Goal: Task Accomplishment & Management: Manage account settings

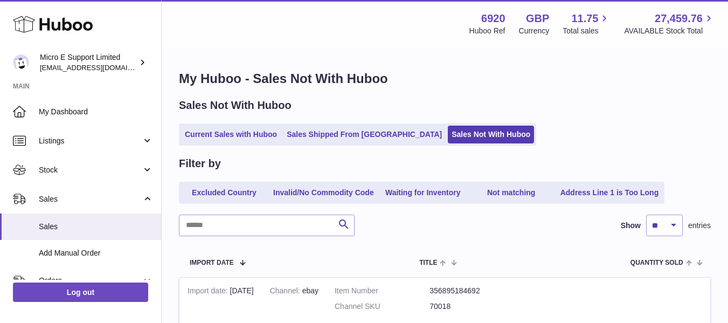
click at [217, 140] on link "Current Sales with Huboo" at bounding box center [231, 135] width 100 height 18
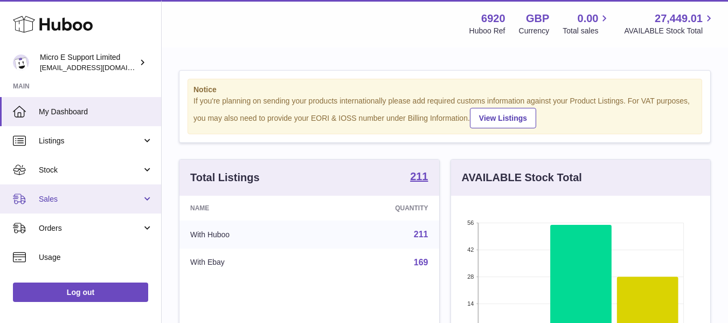
click at [122, 198] on span "Sales" at bounding box center [90, 199] width 103 height 10
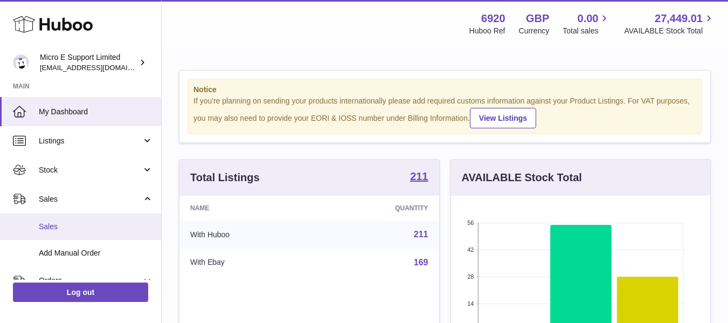
click at [65, 230] on span "Sales" at bounding box center [96, 226] width 114 height 10
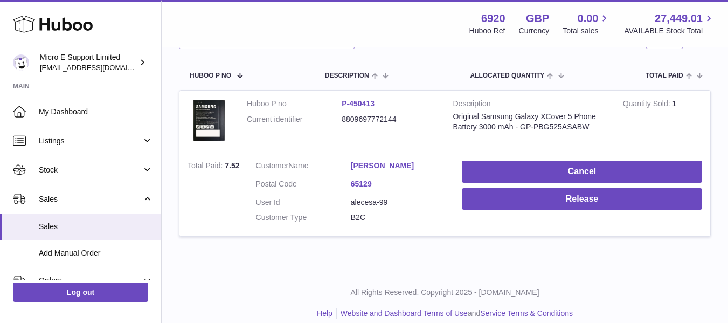
scroll to position [164, 0]
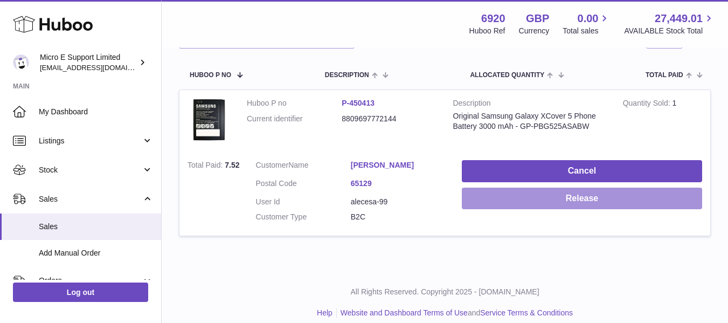
click at [595, 198] on button "Release" at bounding box center [582, 198] width 240 height 22
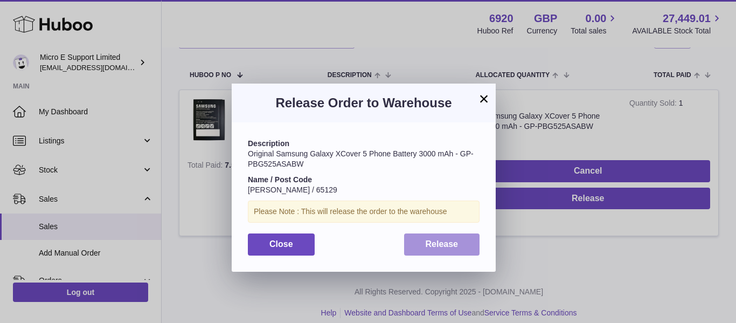
click at [437, 241] on span "Release" at bounding box center [442, 243] width 33 height 9
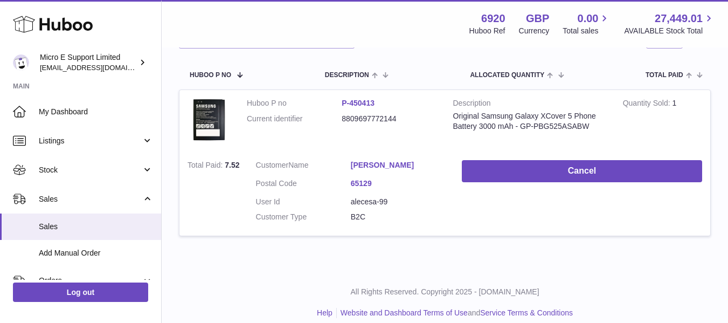
scroll to position [0, 0]
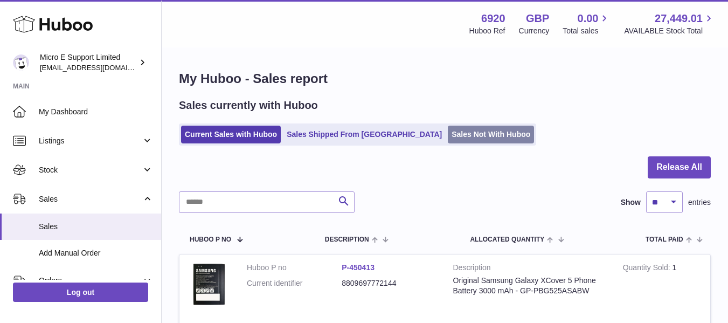
click at [448, 134] on link "Sales Not With Huboo" at bounding box center [491, 135] width 86 height 18
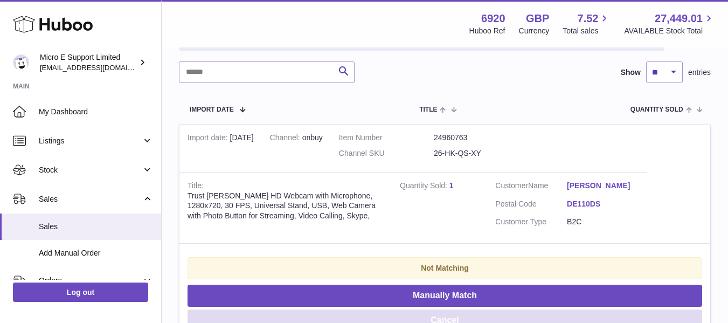
scroll to position [152, 0]
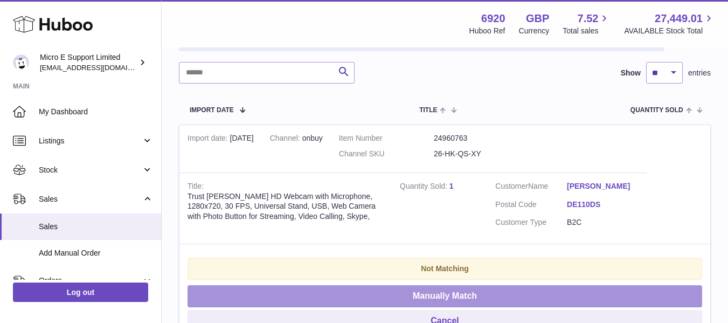
click at [486, 290] on button "Manually Match" at bounding box center [444, 296] width 515 height 22
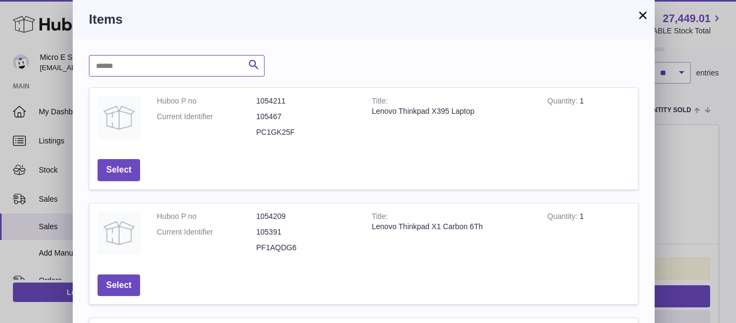
click at [154, 65] on input "text" at bounding box center [177, 66] width 176 height 22
type input "*****"
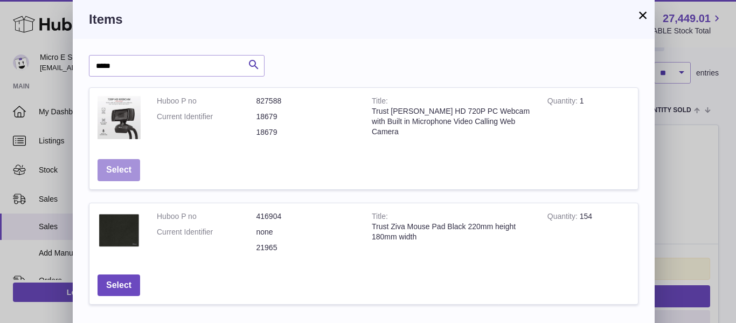
click at [131, 169] on button "Select" at bounding box center [119, 170] width 43 height 22
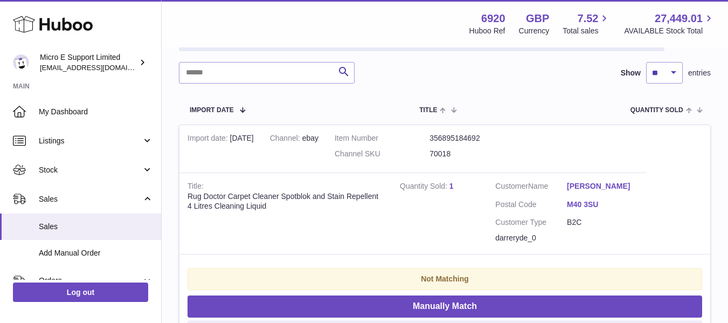
scroll to position [0, 0]
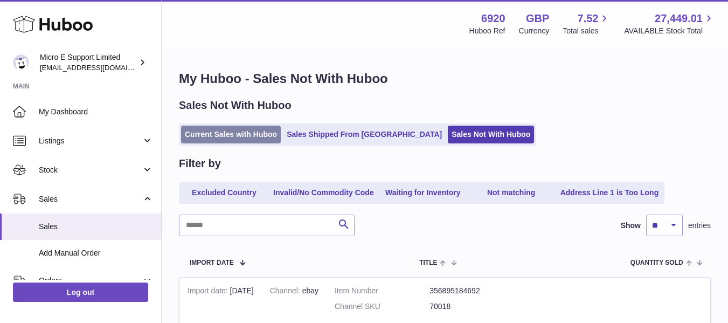
click at [242, 128] on link "Current Sales with Huboo" at bounding box center [231, 135] width 100 height 18
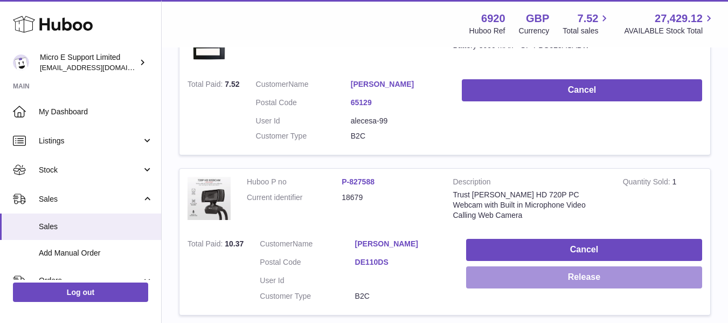
scroll to position [246, 0]
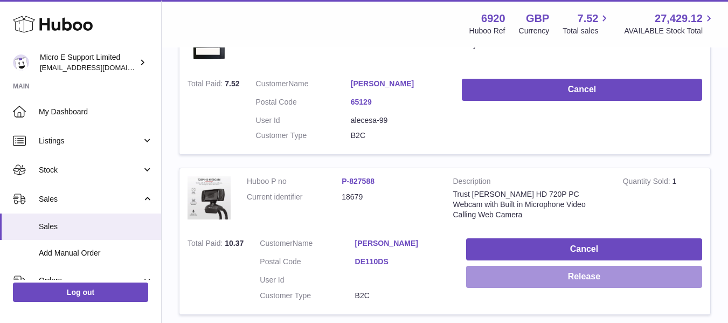
click at [598, 274] on button "Release" at bounding box center [584, 277] width 236 height 22
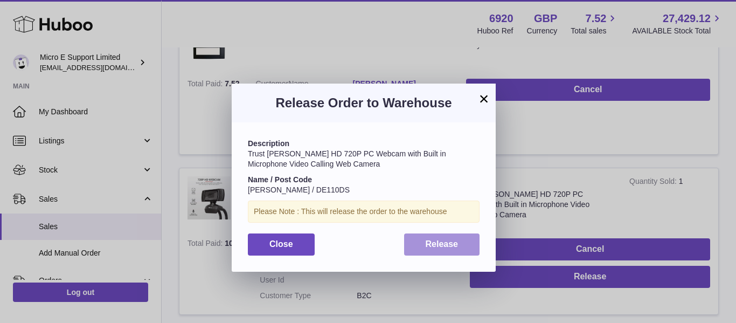
click at [464, 242] on button "Release" at bounding box center [442, 244] width 76 height 22
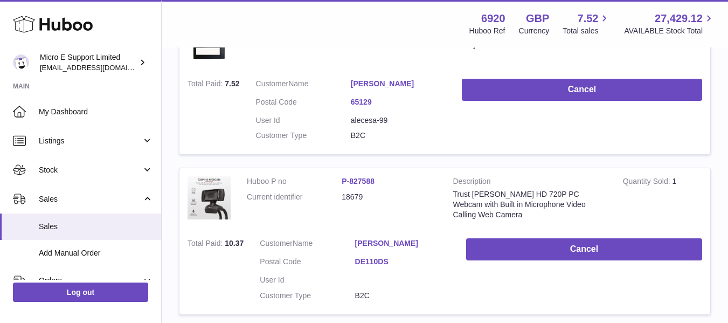
scroll to position [0, 0]
